Goal: Information Seeking & Learning: Understand process/instructions

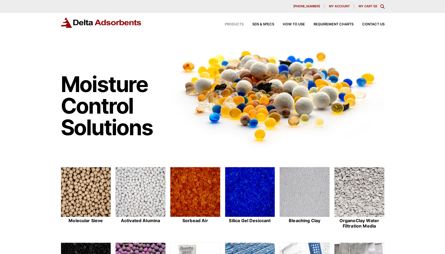
click at [228, 23] on span "Products" at bounding box center [234, 25] width 19 height 4
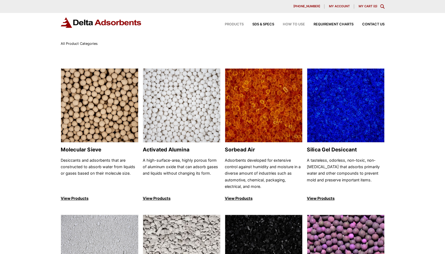
click at [290, 24] on span "How to Use" at bounding box center [294, 25] width 22 height 4
